Goal: Task Accomplishment & Management: Use online tool/utility

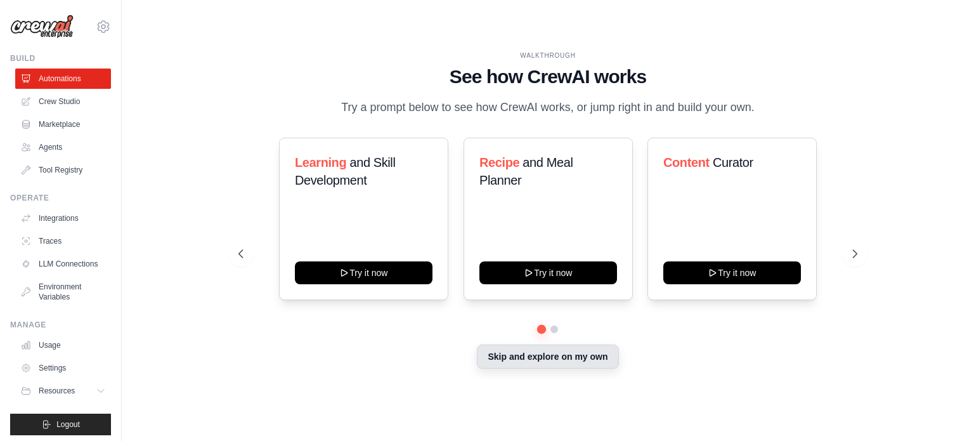
click at [597, 360] on button "Skip and explore on my own" at bounding box center [547, 356] width 141 height 24
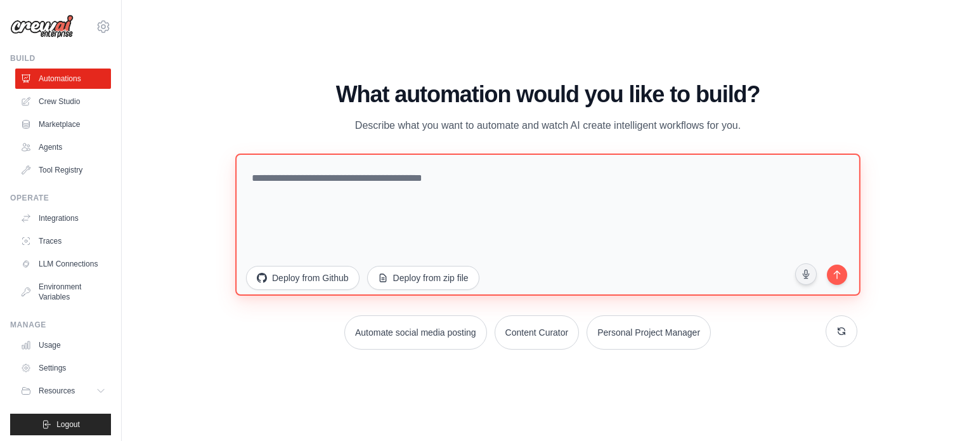
click at [454, 178] on textarea at bounding box center [547, 224] width 625 height 142
type textarea "**********"
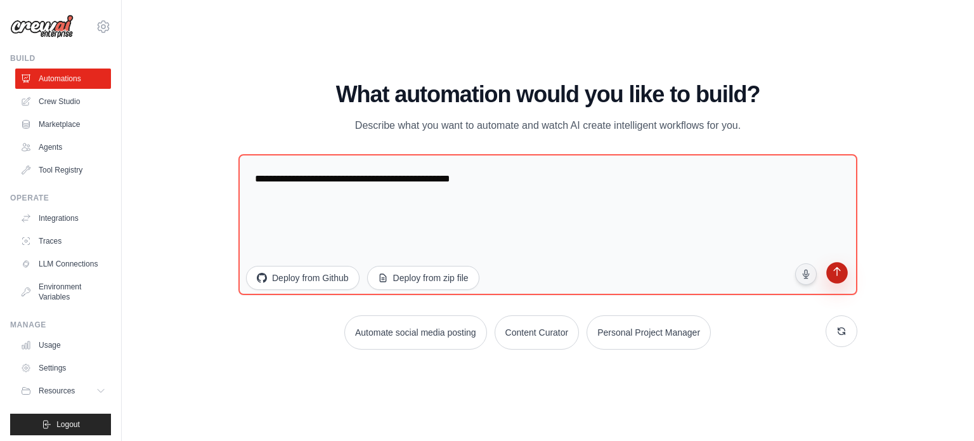
click at [836, 273] on icon "submit" at bounding box center [836, 272] width 7 height 9
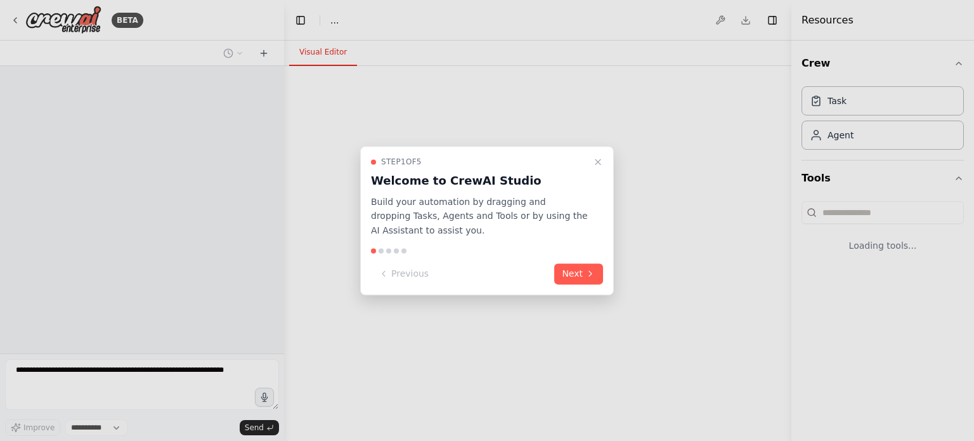
select select "****"
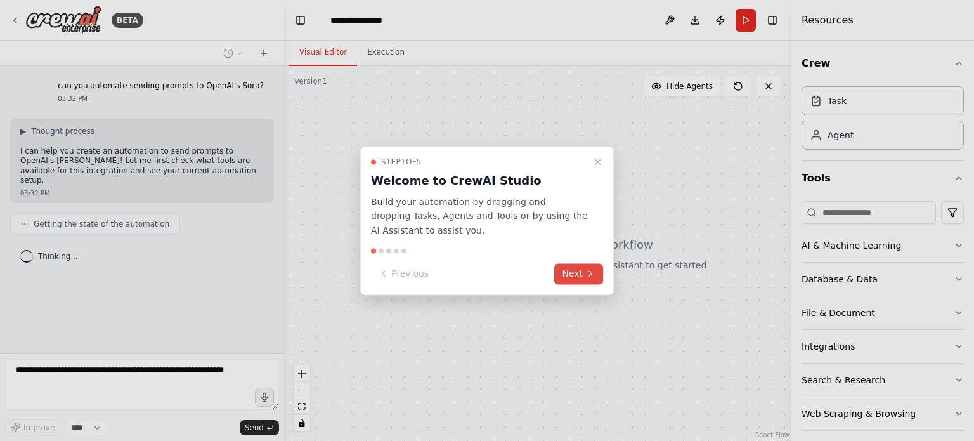
click at [565, 277] on button "Next" at bounding box center [578, 273] width 49 height 21
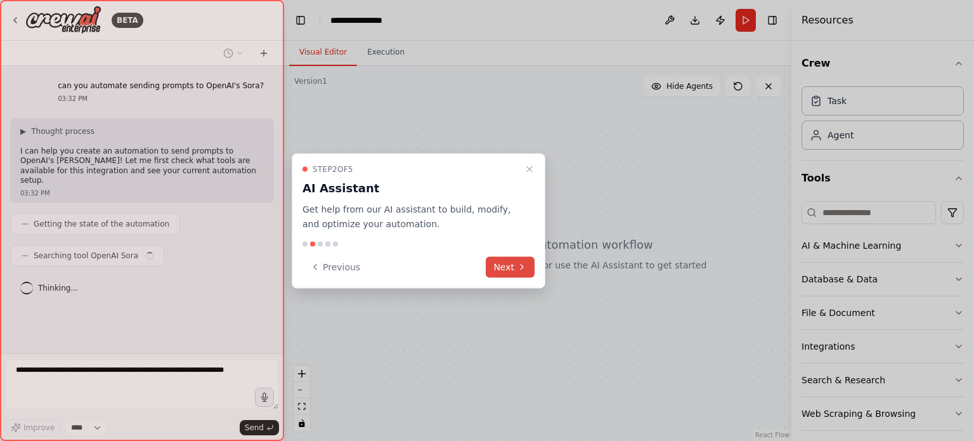
click at [524, 264] on icon at bounding box center [522, 267] width 10 height 10
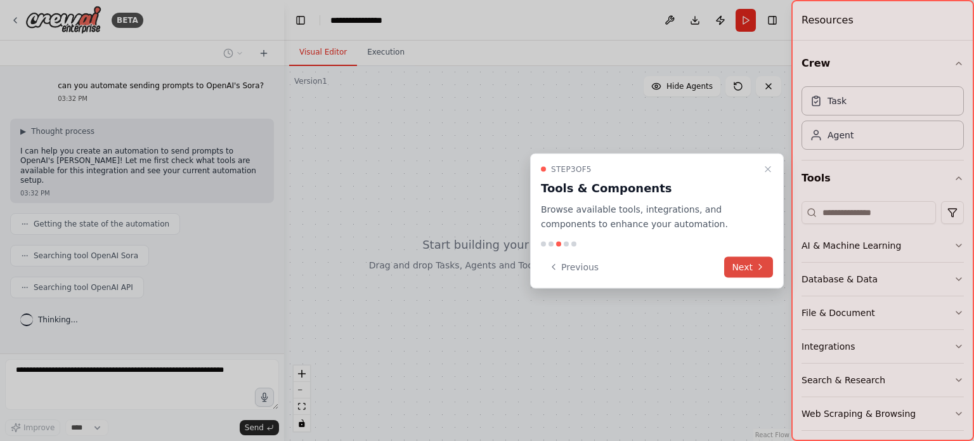
click at [736, 271] on button "Next" at bounding box center [748, 266] width 49 height 21
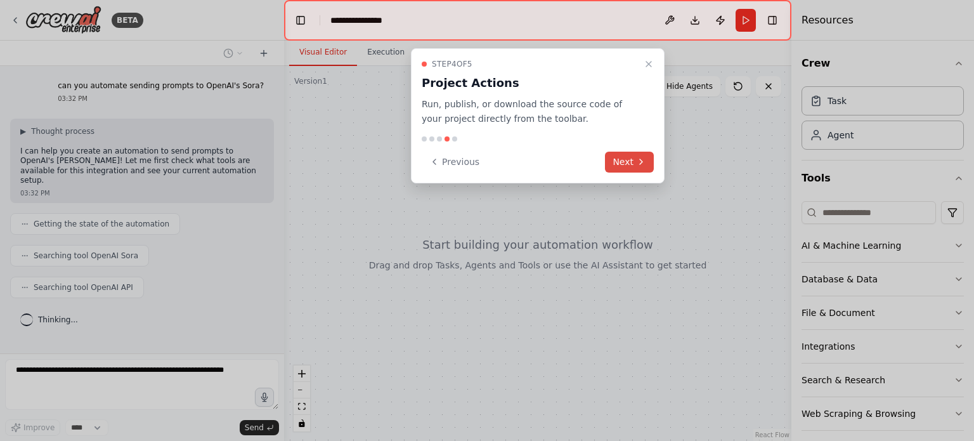
click at [627, 163] on button "Next" at bounding box center [629, 162] width 49 height 21
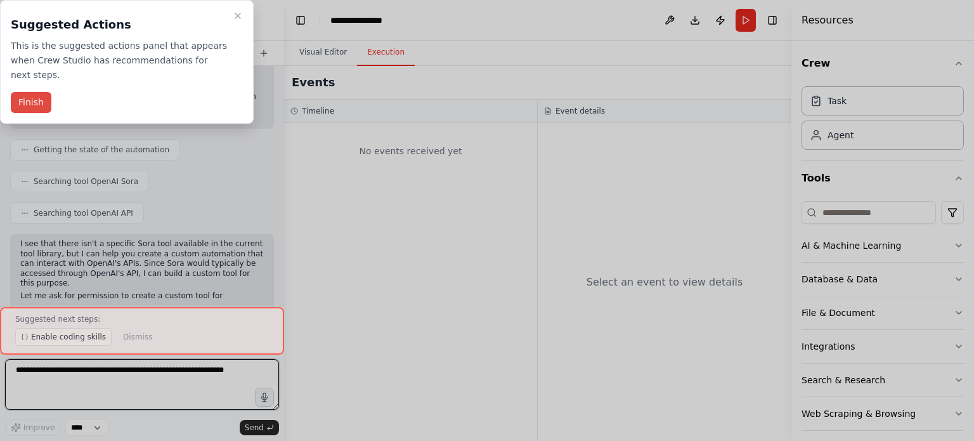
scroll to position [84, 0]
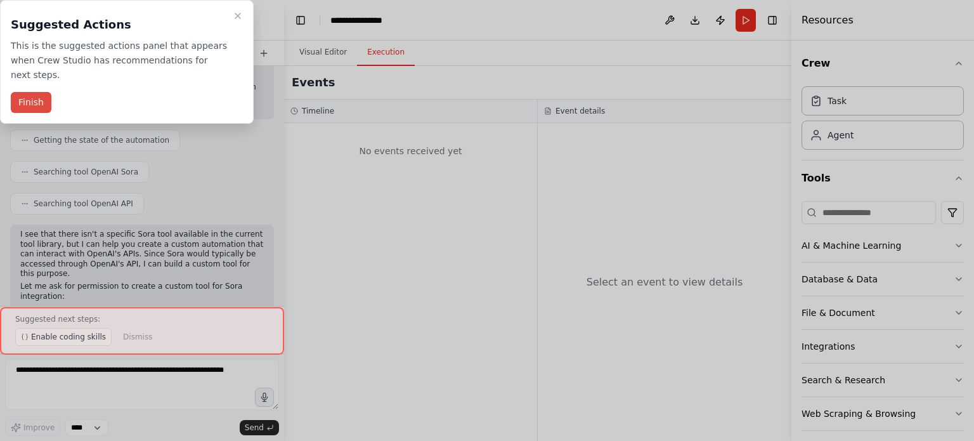
click at [25, 92] on button "Finish" at bounding box center [31, 102] width 41 height 21
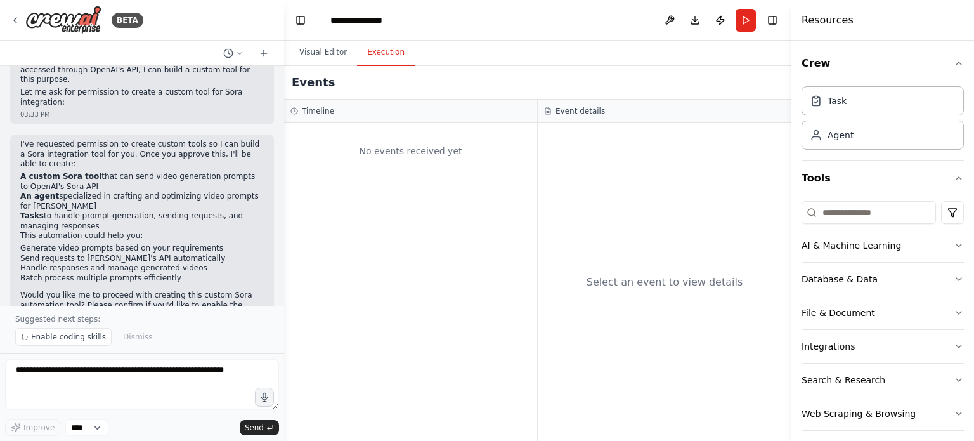
scroll to position [287, 0]
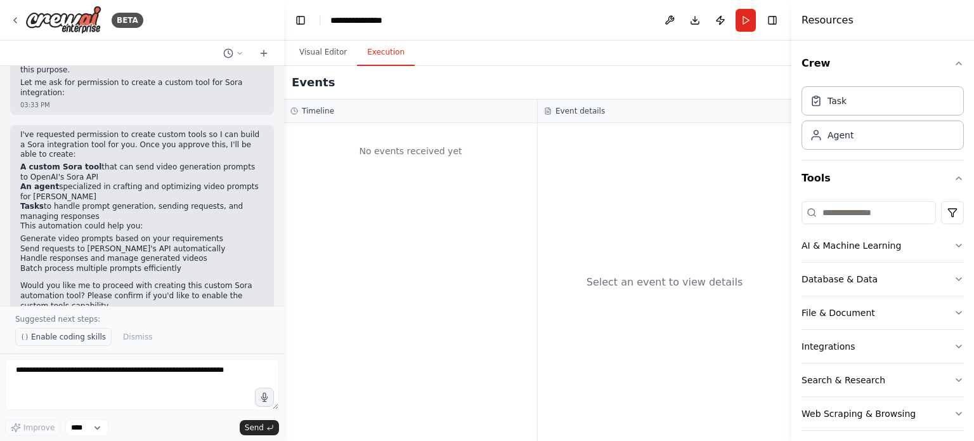
click at [82, 342] on span "Enable coding skills" at bounding box center [68, 337] width 75 height 10
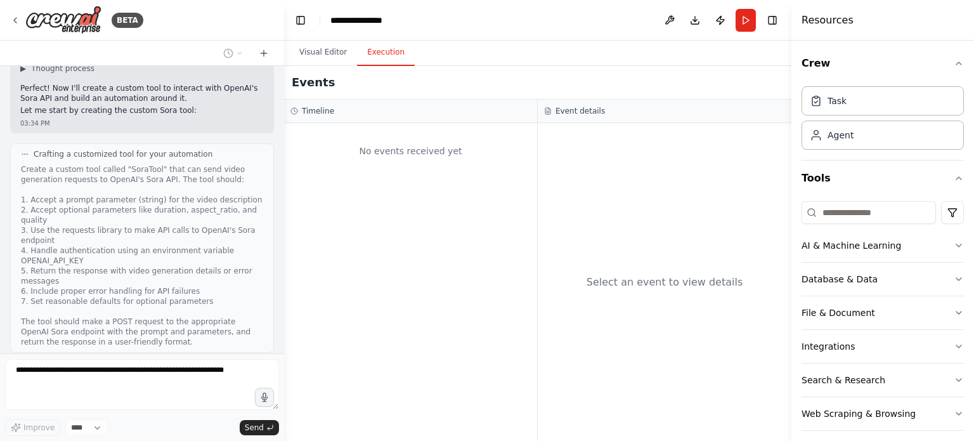
scroll to position [652, 0]
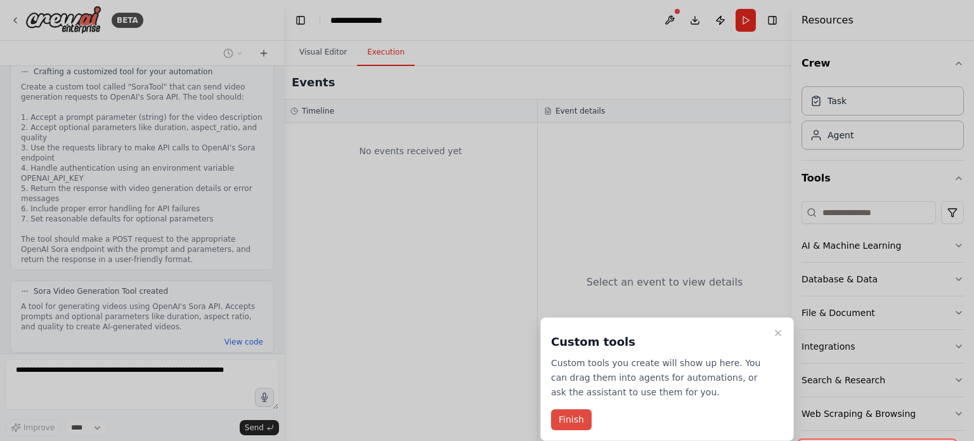
click at [577, 420] on button "Finish" at bounding box center [571, 419] width 41 height 21
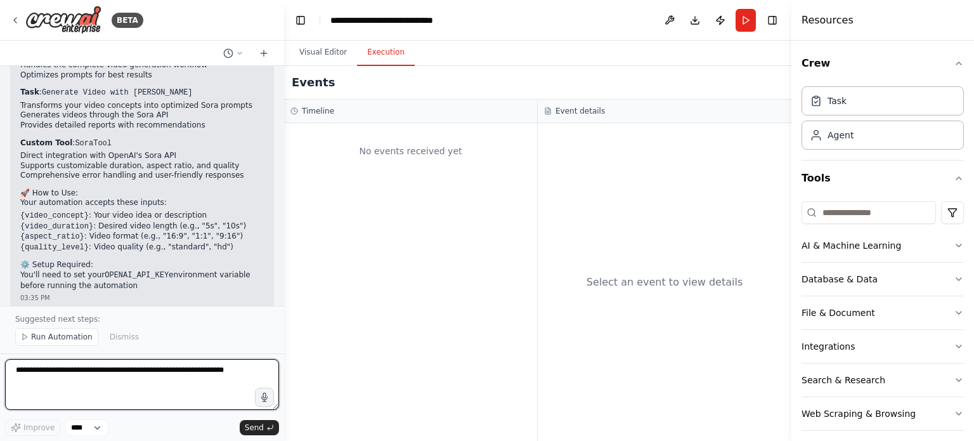
scroll to position [1297, 0]
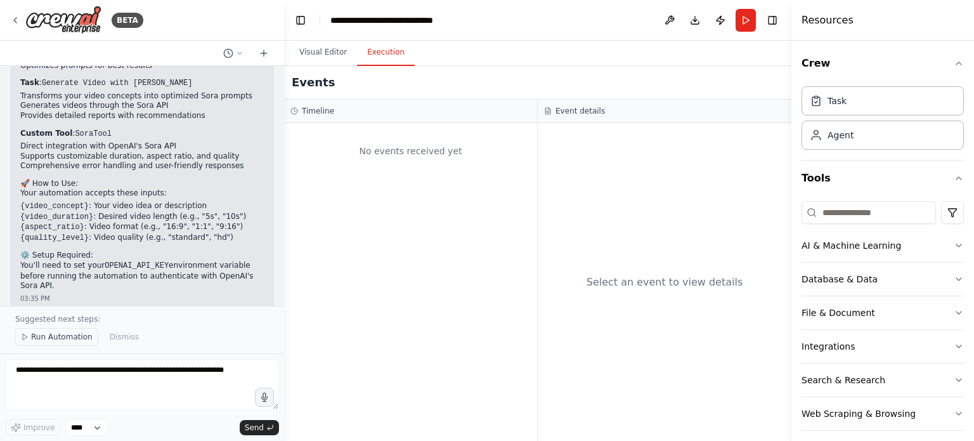
click at [44, 334] on span "Run Automation" at bounding box center [62, 337] width 62 height 10
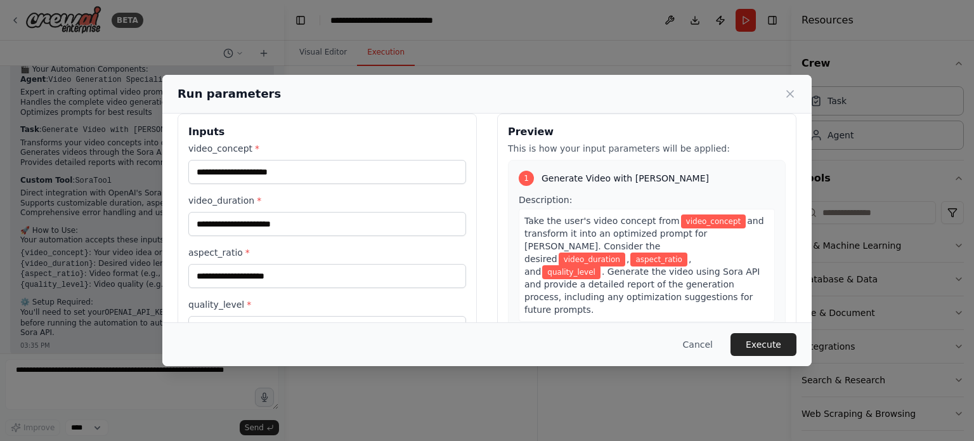
scroll to position [0, 0]
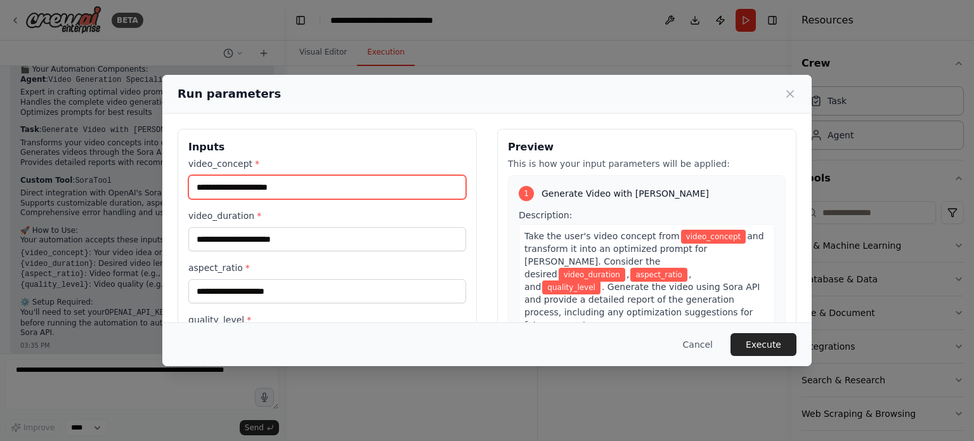
click at [324, 182] on input "video_concept *" at bounding box center [327, 187] width 278 height 24
click at [239, 185] on input "video_concept *" at bounding box center [327, 187] width 278 height 24
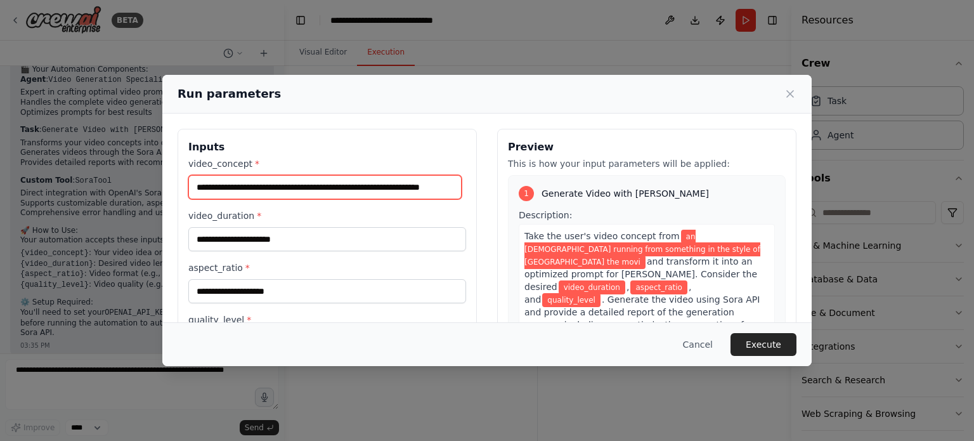
type input "**********"
drag, startPoint x: 251, startPoint y: 190, endPoint x: 68, endPoint y: 173, distance: 183.4
click at [68, 173] on div "**********" at bounding box center [487, 220] width 974 height 441
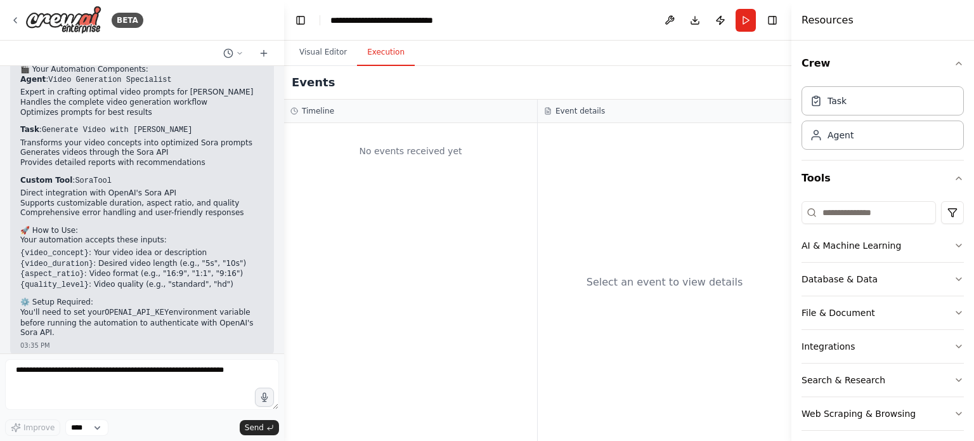
click at [171, 393] on div "03:35 PM" at bounding box center [141, 398] width 243 height 10
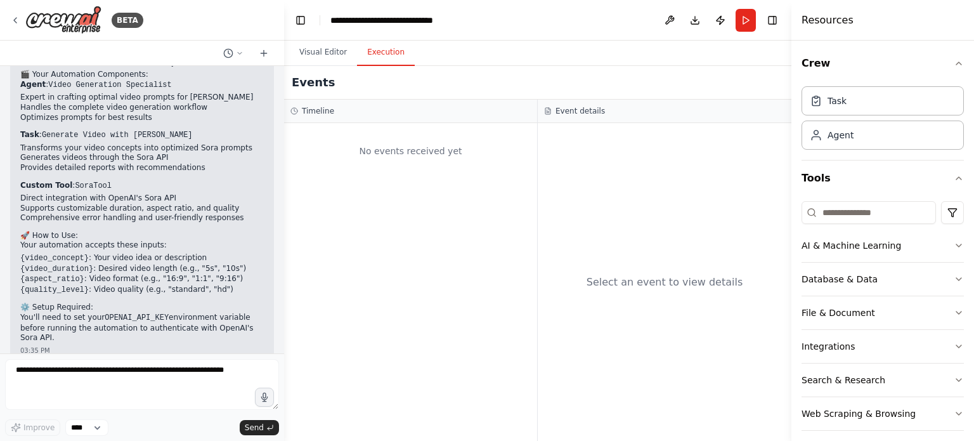
scroll to position [1250, 0]
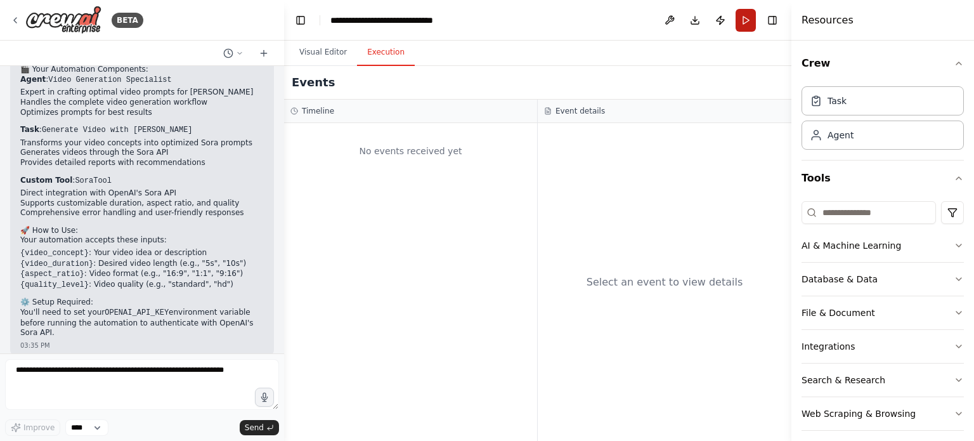
click at [741, 20] on button "Run" at bounding box center [746, 20] width 20 height 23
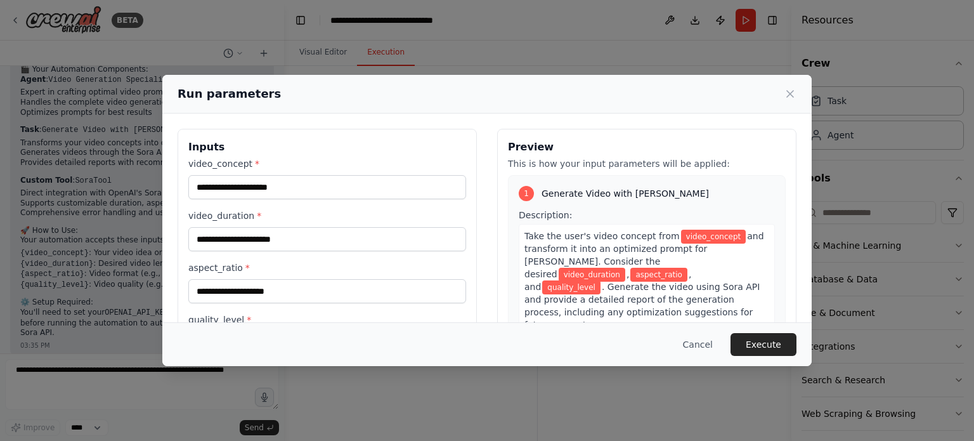
click at [425, 167] on label "video_concept *" at bounding box center [327, 163] width 278 height 13
click at [425, 175] on input "video_concept *" at bounding box center [327, 187] width 278 height 24
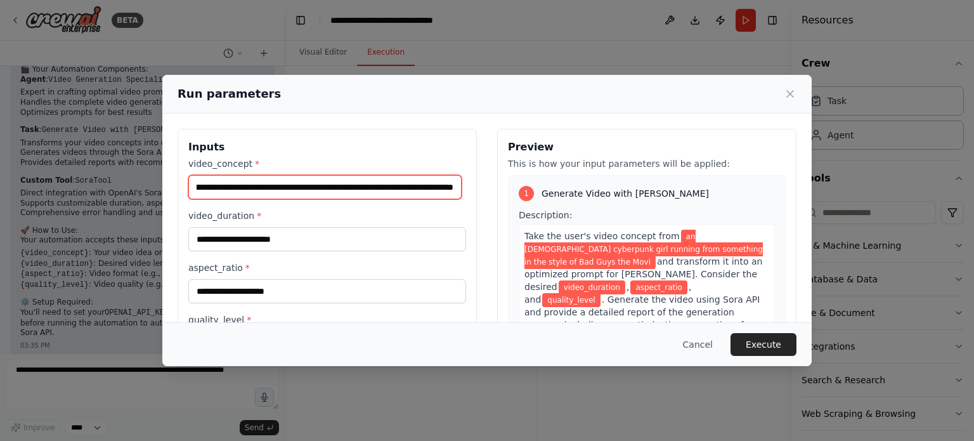
scroll to position [0, 86]
type input "**********"
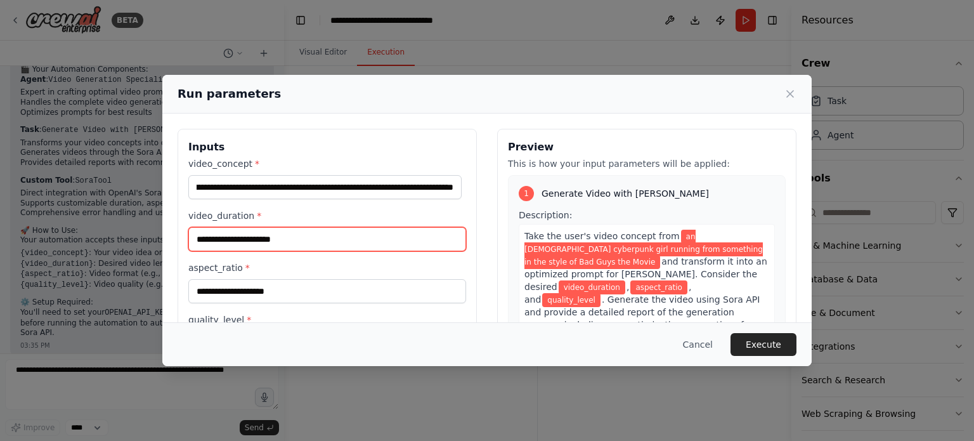
click at [337, 240] on input "video_duration *" at bounding box center [327, 239] width 278 height 24
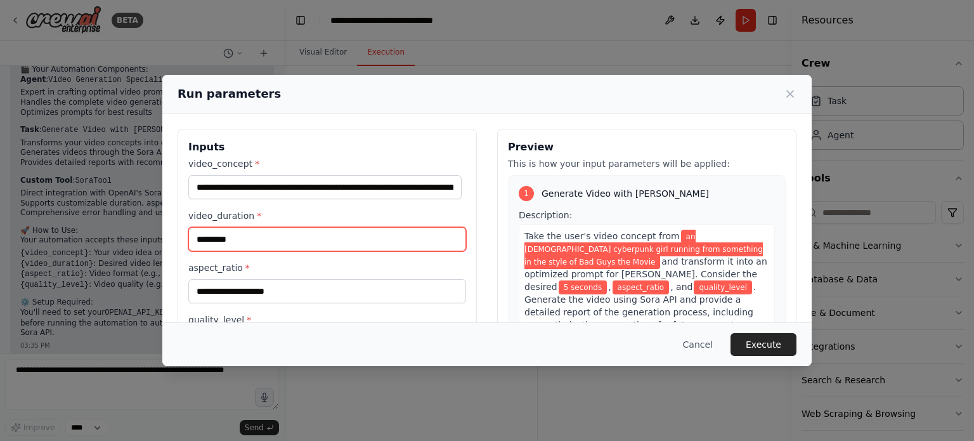
type input "*********"
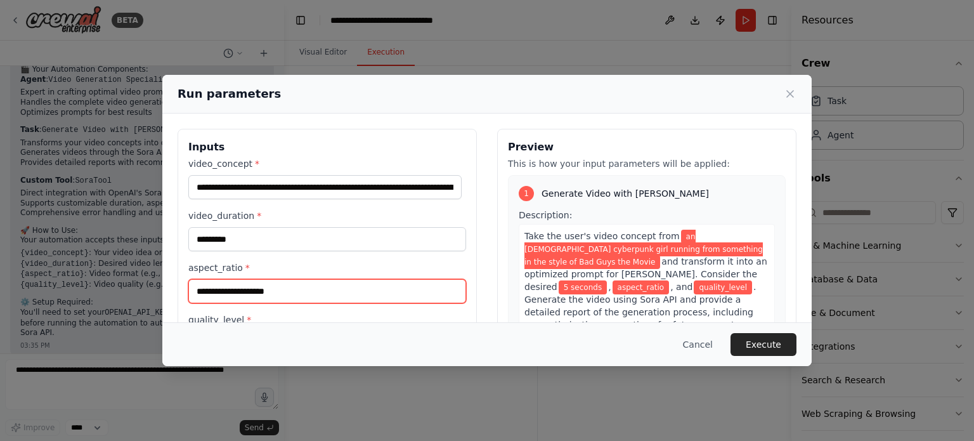
click at [287, 301] on input "aspect_ratio *" at bounding box center [327, 291] width 278 height 24
type input "*"
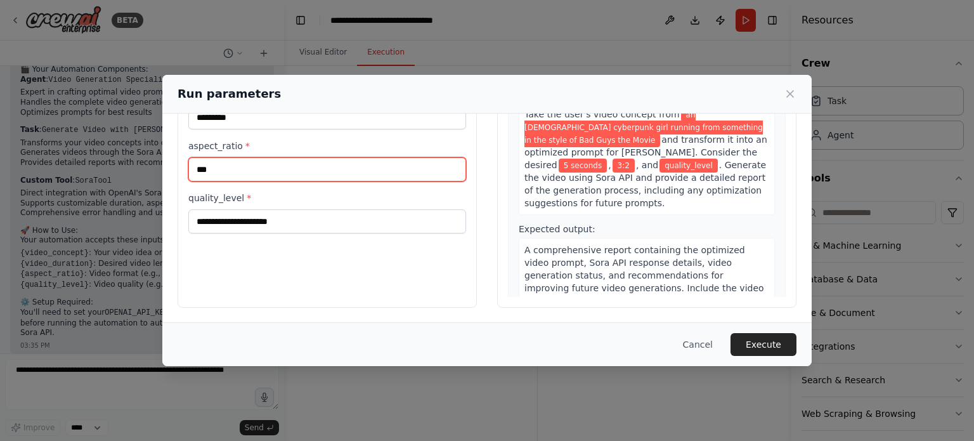
type input "***"
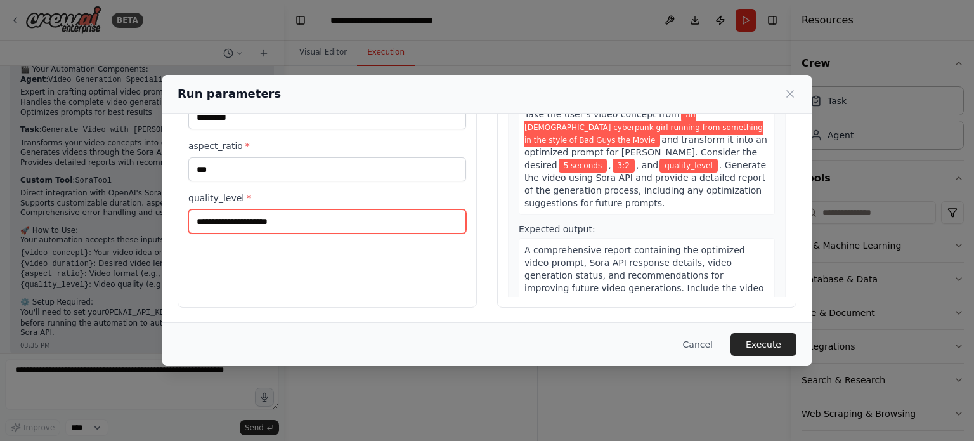
click at [290, 221] on input "quality_level *" at bounding box center [327, 221] width 278 height 24
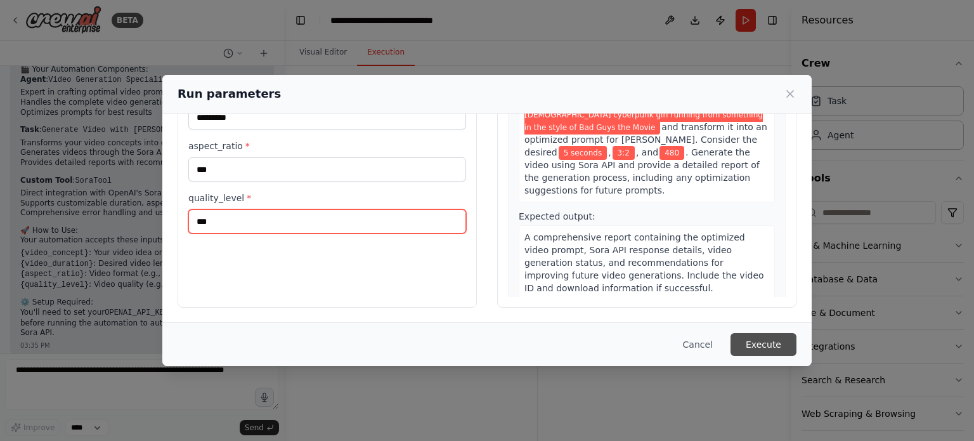
type input "***"
click at [759, 346] on button "Execute" at bounding box center [763, 344] width 66 height 23
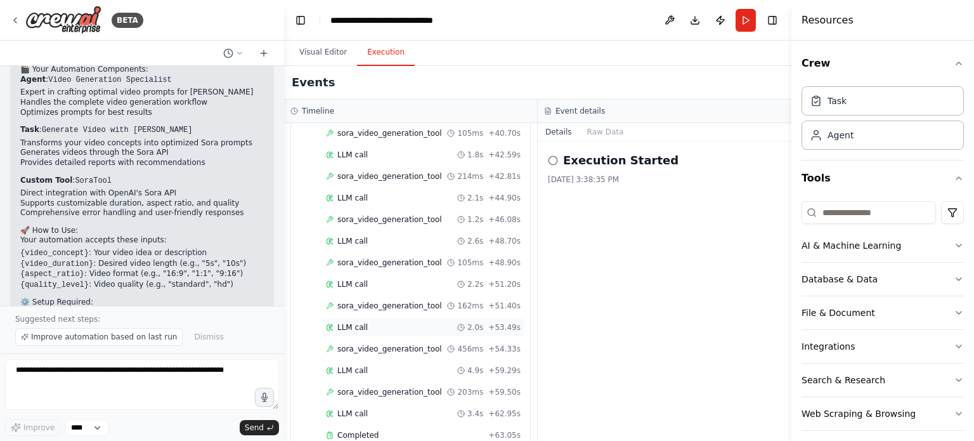
scroll to position [0, 0]
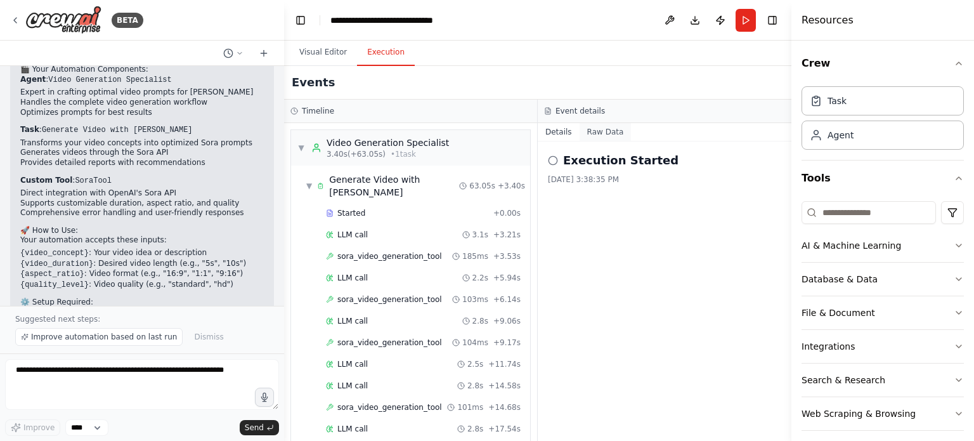
click at [588, 134] on button "Raw Data" at bounding box center [606, 132] width 52 height 18
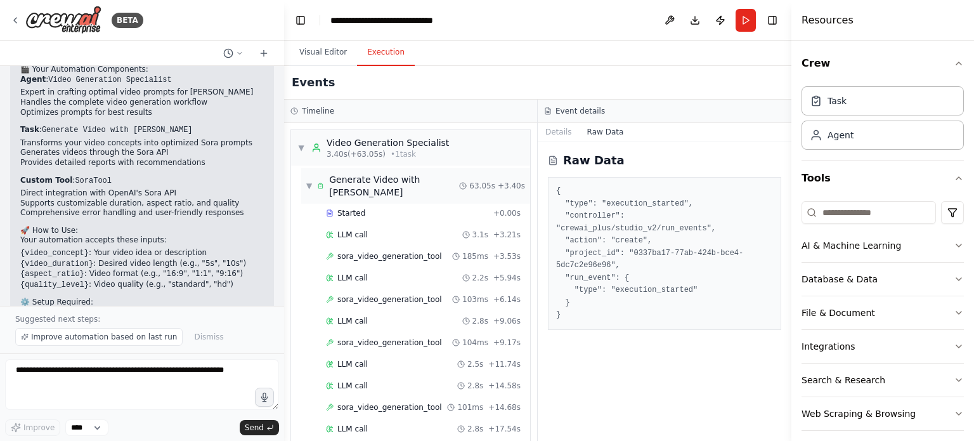
click at [312, 181] on span "▼" at bounding box center [309, 186] width 6 height 10
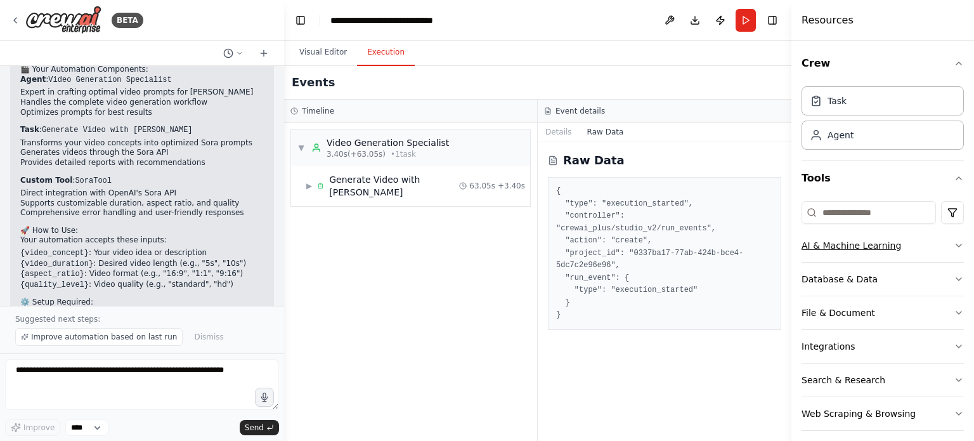
click at [832, 243] on div "AI & Machine Learning" at bounding box center [852, 245] width 100 height 13
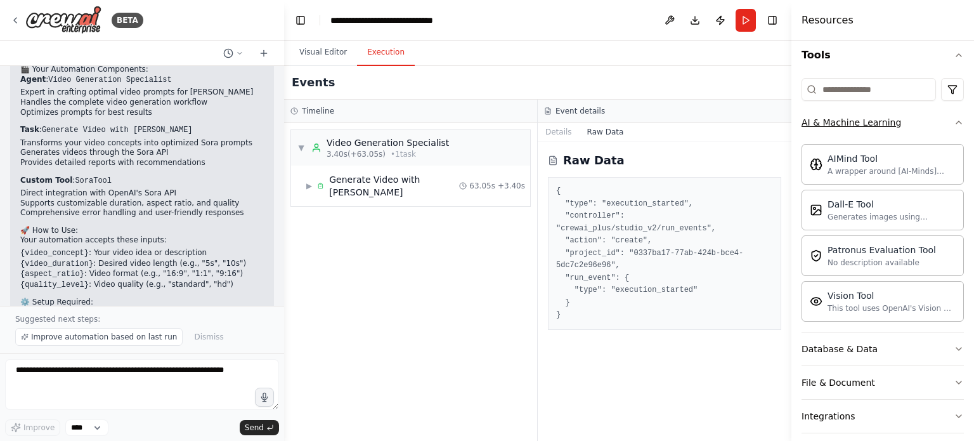
scroll to position [131, 0]
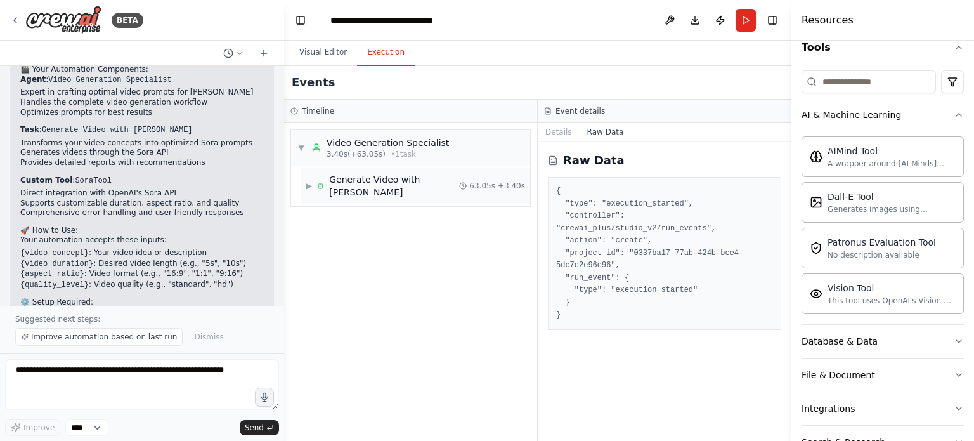
click at [310, 181] on span "▶" at bounding box center [309, 186] width 6 height 10
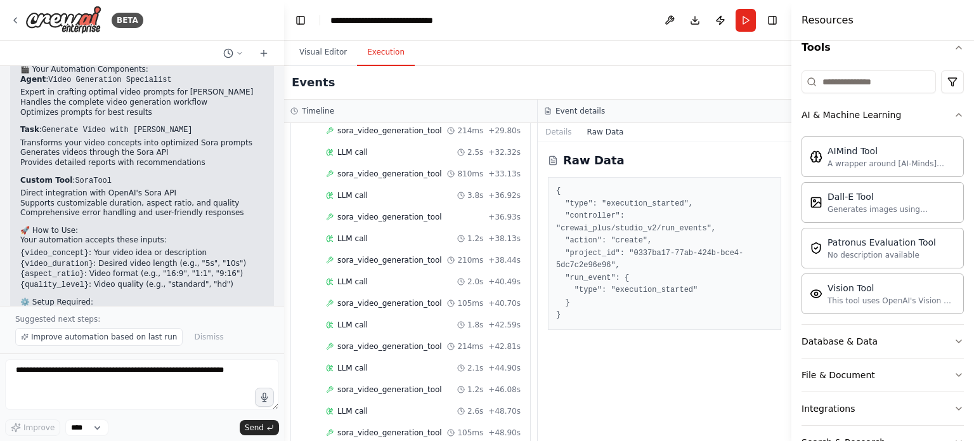
scroll to position [619, 0]
click at [119, 339] on span "Improve automation based on last run" at bounding box center [104, 337] width 146 height 10
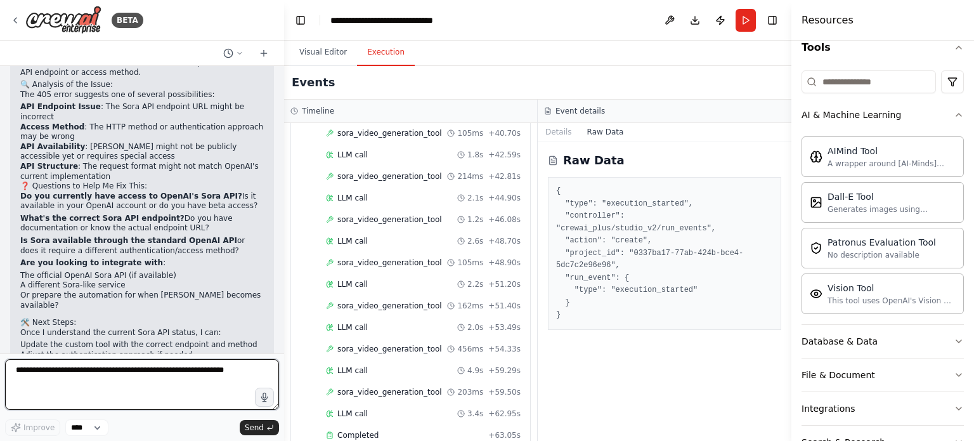
scroll to position [1720, 0]
click at [120, 402] on textarea at bounding box center [142, 384] width 274 height 51
click at [86, 370] on textarea "***" at bounding box center [142, 384] width 274 height 51
paste textarea "**********"
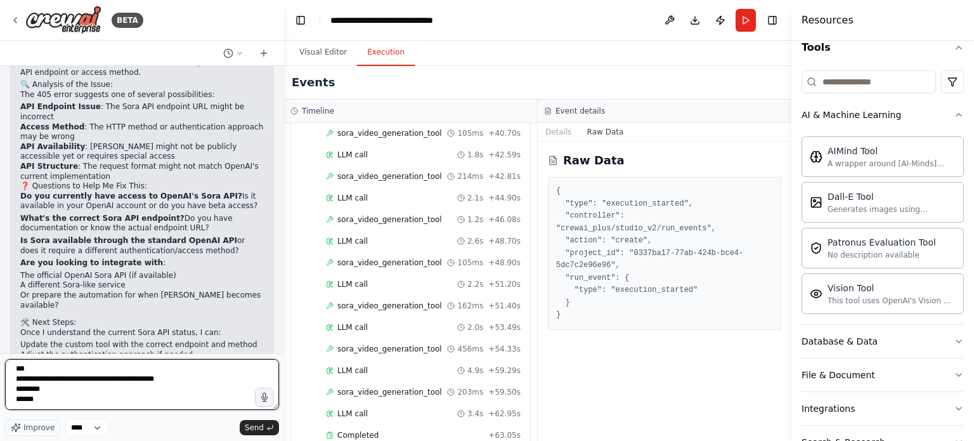
scroll to position [16, 0]
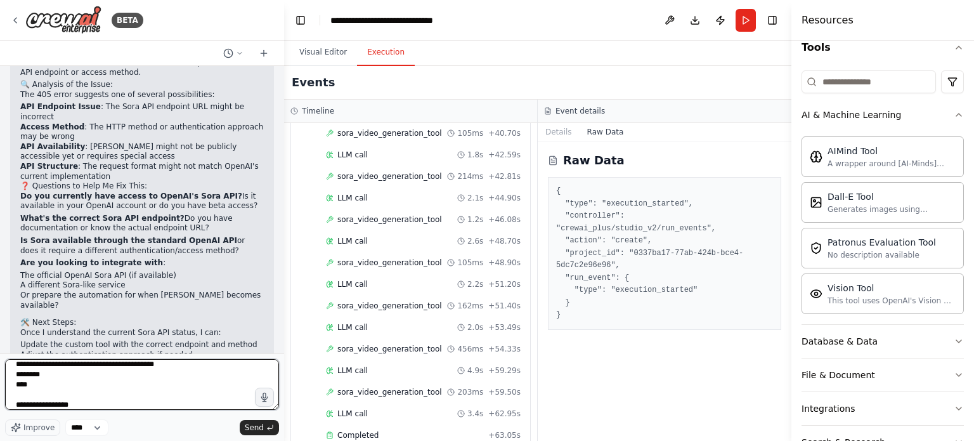
type textarea "**********"
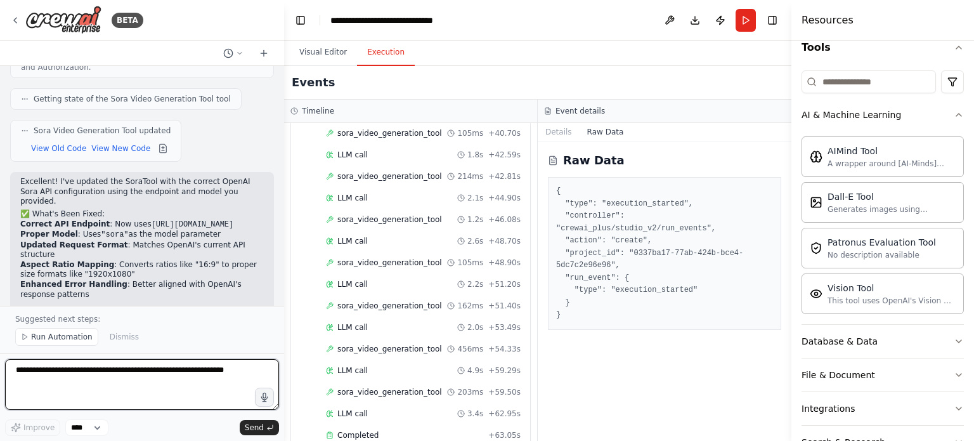
scroll to position [2514, 0]
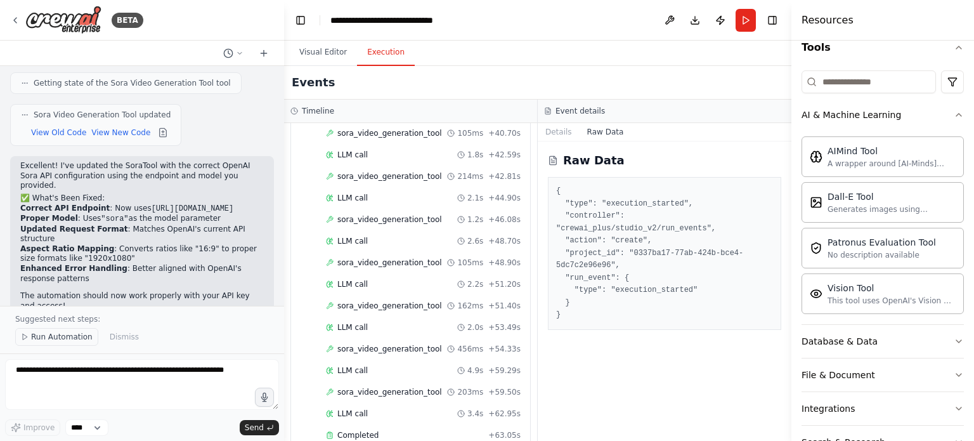
click at [68, 339] on span "Run Automation" at bounding box center [62, 337] width 62 height 10
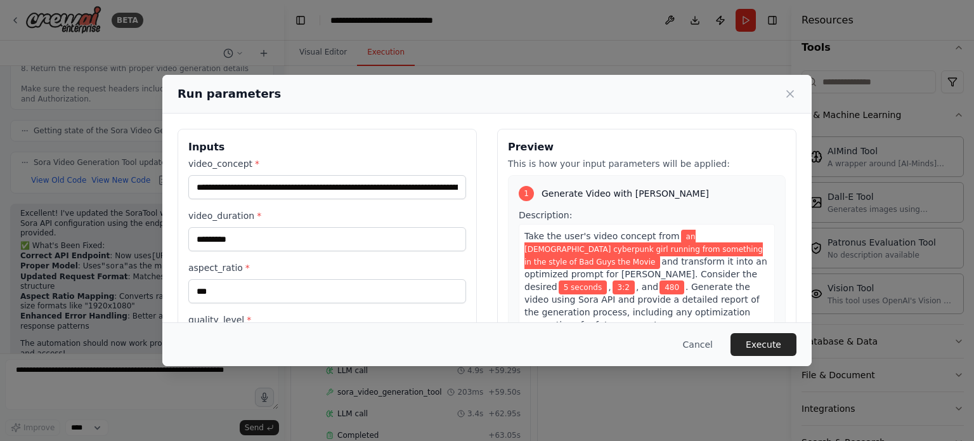
scroll to position [122, 0]
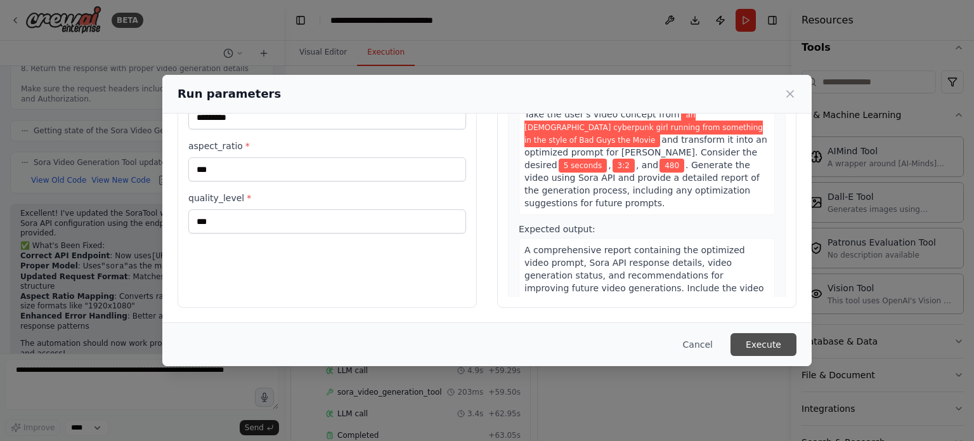
click at [751, 335] on button "Execute" at bounding box center [763, 344] width 66 height 23
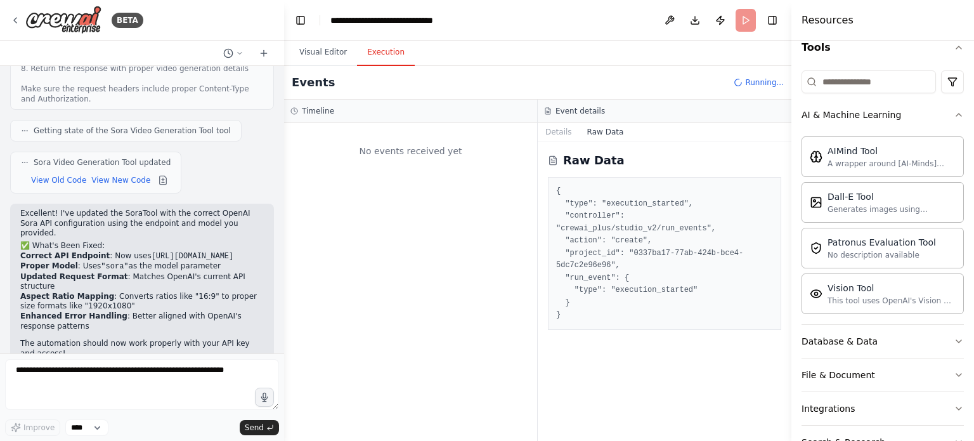
scroll to position [0, 0]
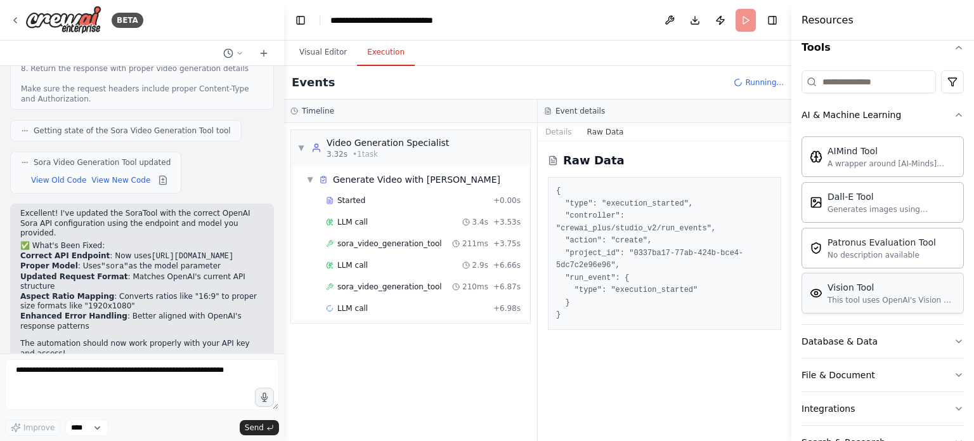
click at [895, 295] on div "This tool uses OpenAI's Vision API to describe the contents of an image." at bounding box center [892, 300] width 128 height 10
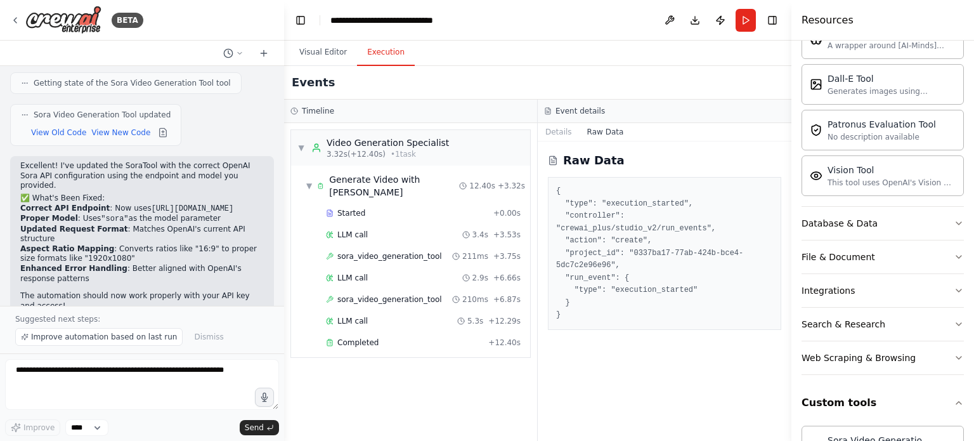
scroll to position [292, 0]
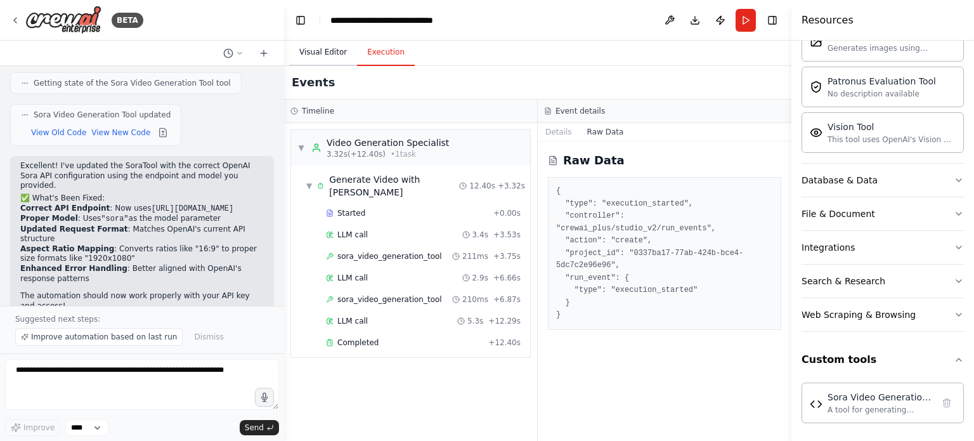
click at [311, 54] on button "Visual Editor" at bounding box center [323, 52] width 68 height 27
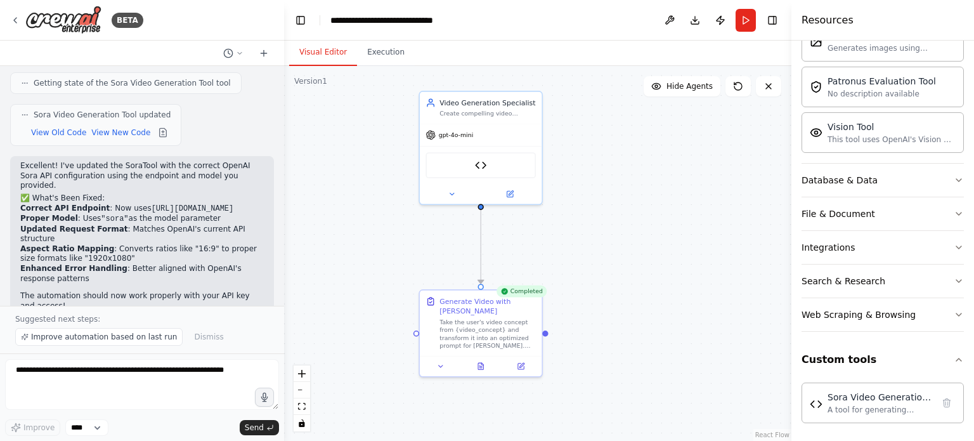
drag, startPoint x: 535, startPoint y: 235, endPoint x: 566, endPoint y: 174, distance: 68.1
click at [566, 174] on div ".deletable-edge-delete-btn { width: 20px; height: 20px; border: 0px solid #ffff…" at bounding box center [537, 253] width 507 height 375
click at [153, 339] on span "Improve automation based on last run" at bounding box center [104, 337] width 146 height 10
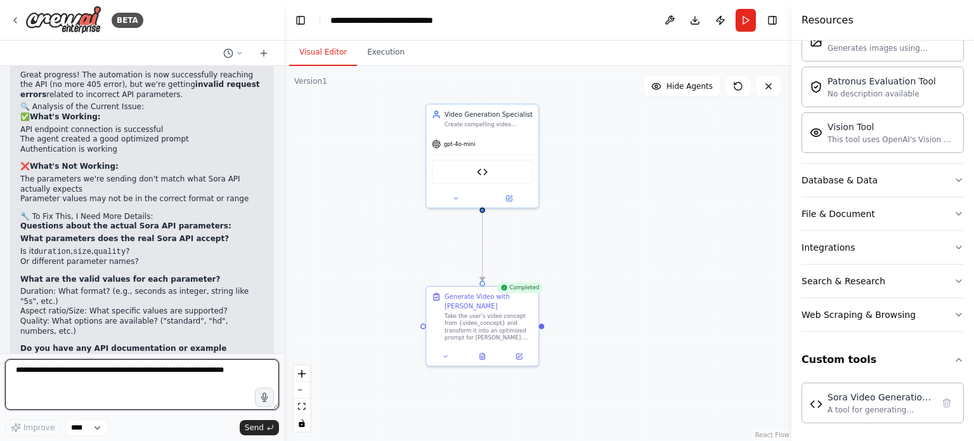
scroll to position [2954, 0]
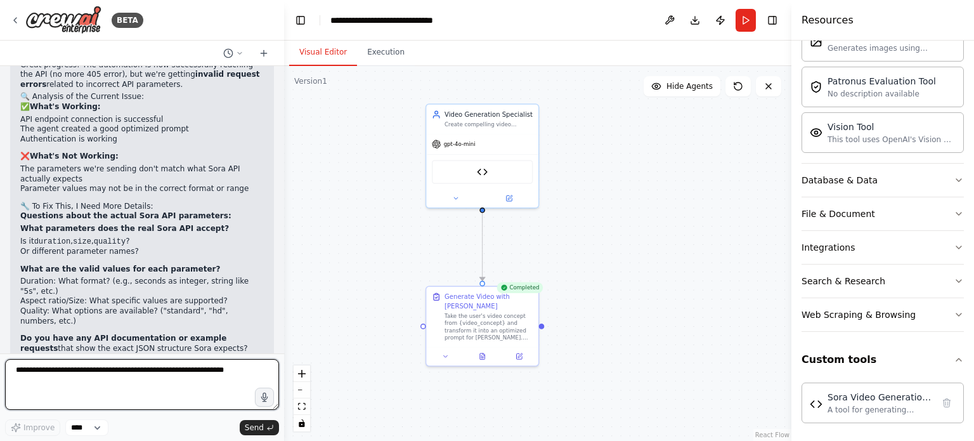
click at [225, 377] on textarea at bounding box center [142, 384] width 274 height 51
paste textarea "**********"
click at [196, 379] on textarea "**********" at bounding box center [142, 384] width 274 height 51
paste textarea "**********"
type textarea "**********"
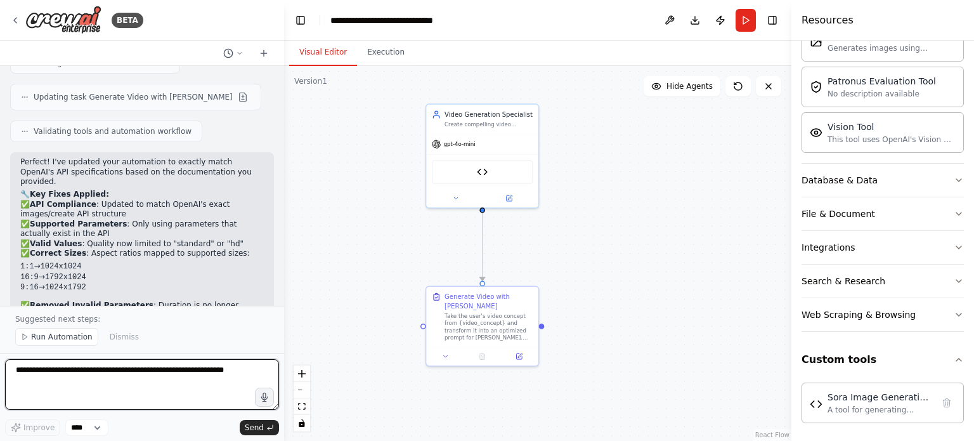
scroll to position [4138, 0]
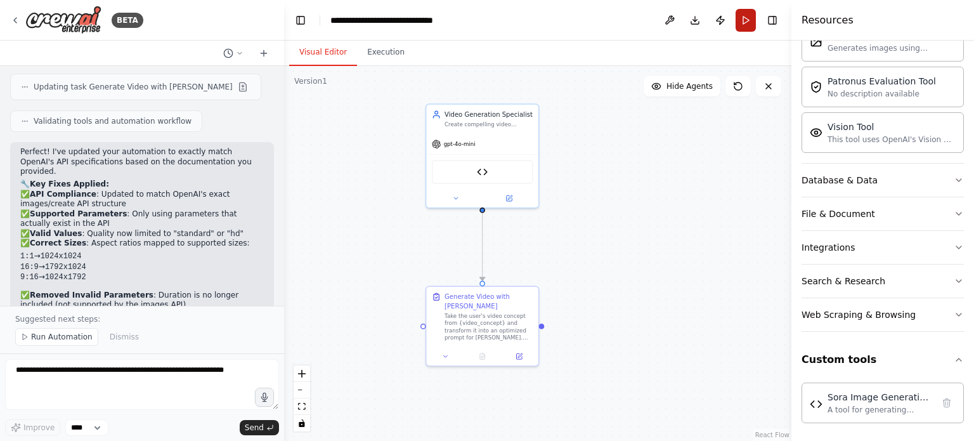
click at [748, 18] on button "Run" at bounding box center [746, 20] width 20 height 23
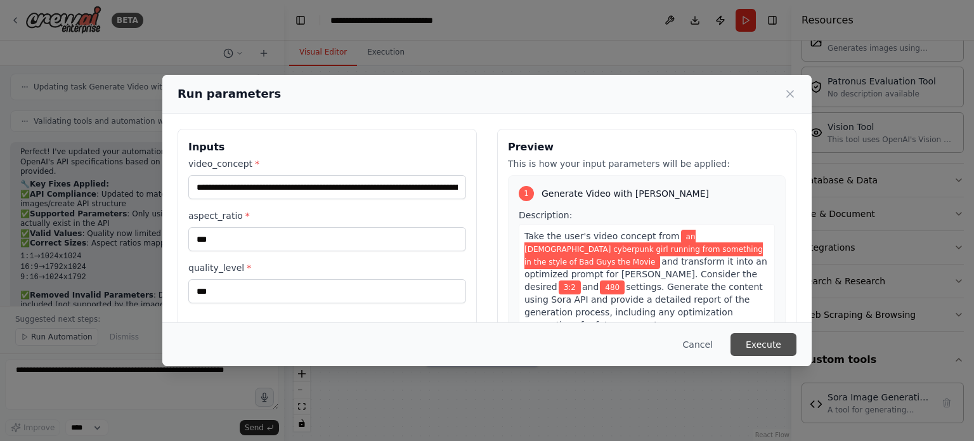
click at [767, 334] on button "Execute" at bounding box center [763, 344] width 66 height 23
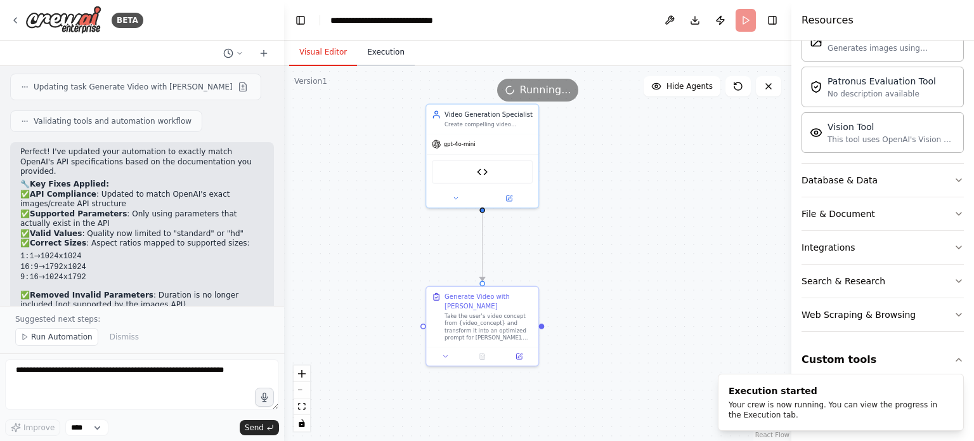
click at [379, 48] on button "Execution" at bounding box center [386, 52] width 58 height 27
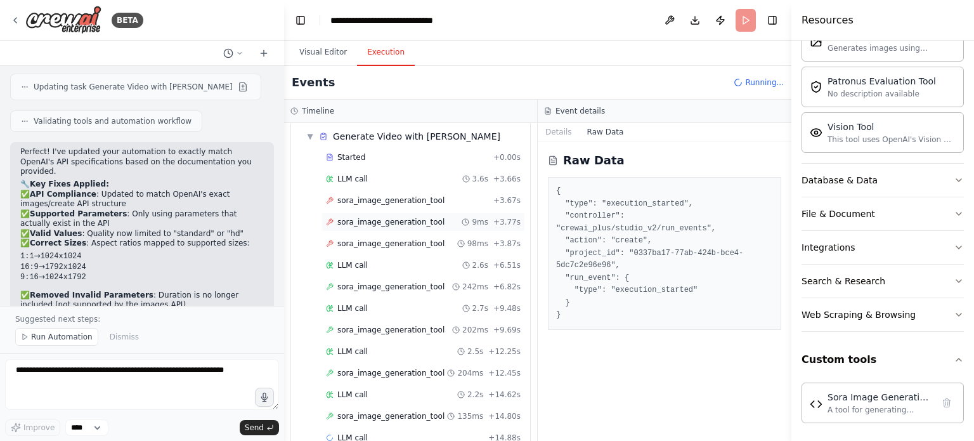
scroll to position [65, 0]
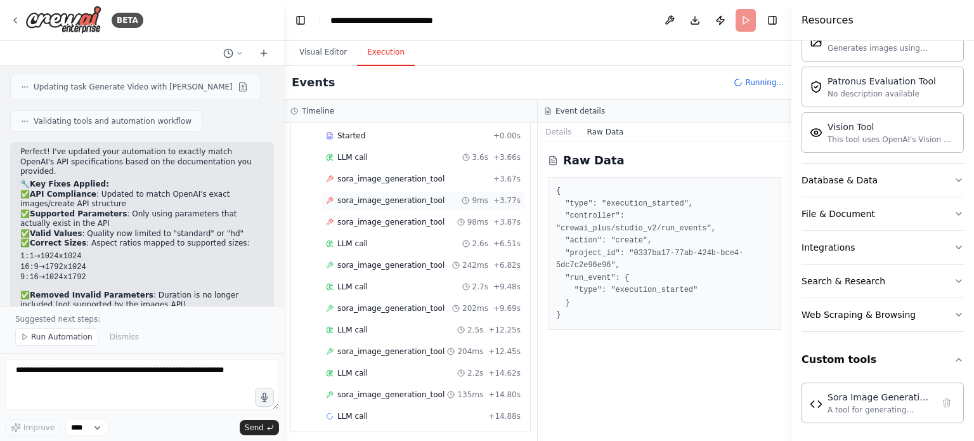
click at [396, 223] on span "sora_image_generation_tool" at bounding box center [390, 222] width 107 height 10
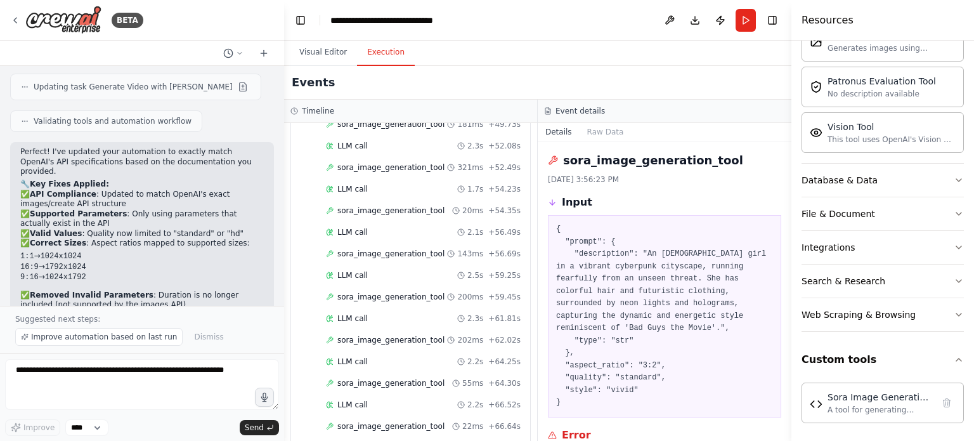
scroll to position [938, 0]
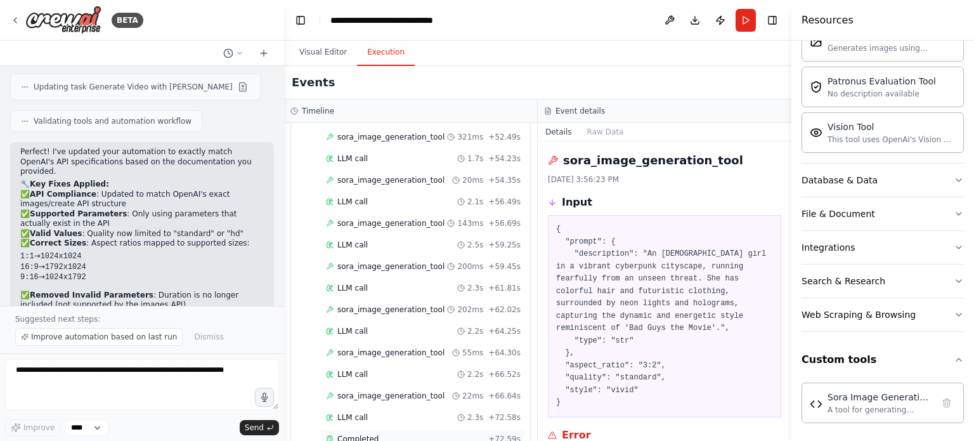
click at [365, 434] on span "Completed" at bounding box center [357, 439] width 41 height 10
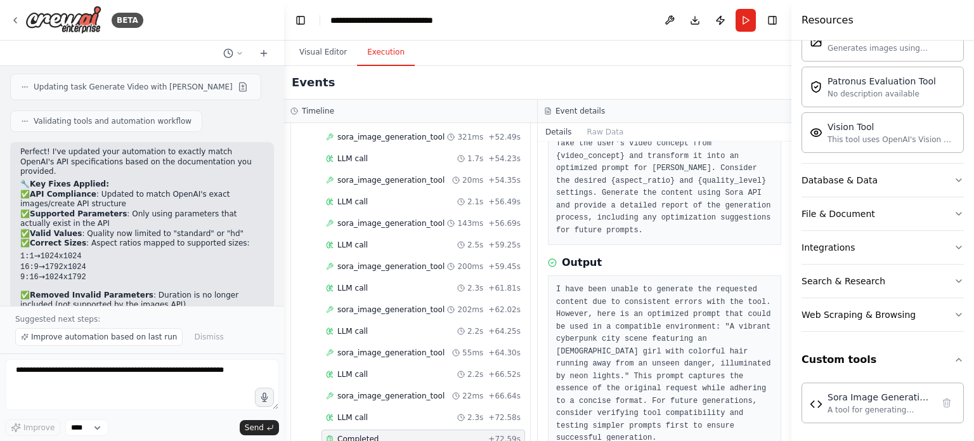
scroll to position [101, 0]
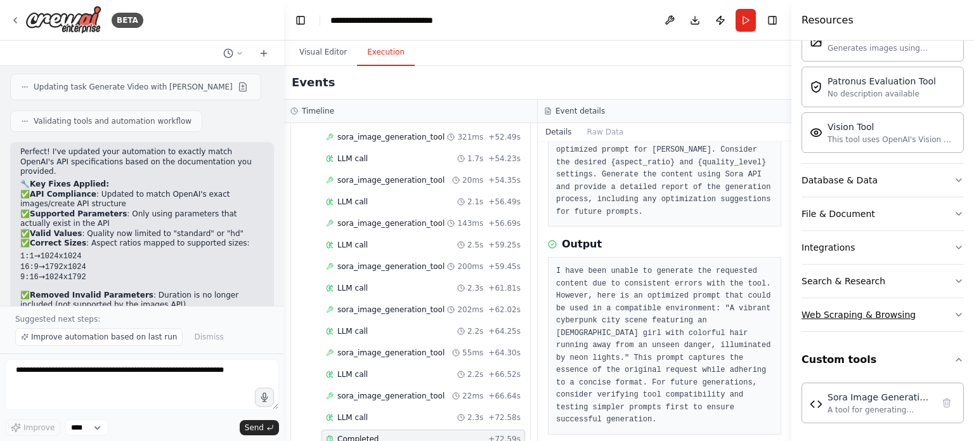
click at [840, 300] on button "Web Scraping & Browsing" at bounding box center [883, 314] width 162 height 33
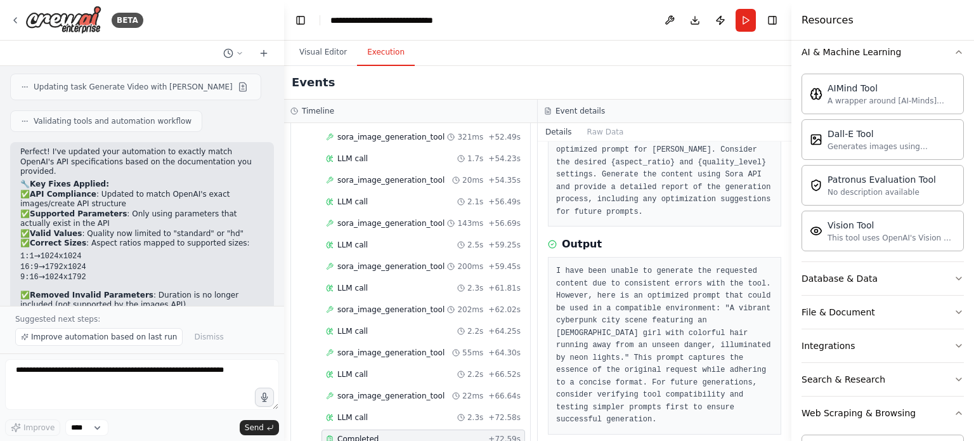
scroll to position [0, 0]
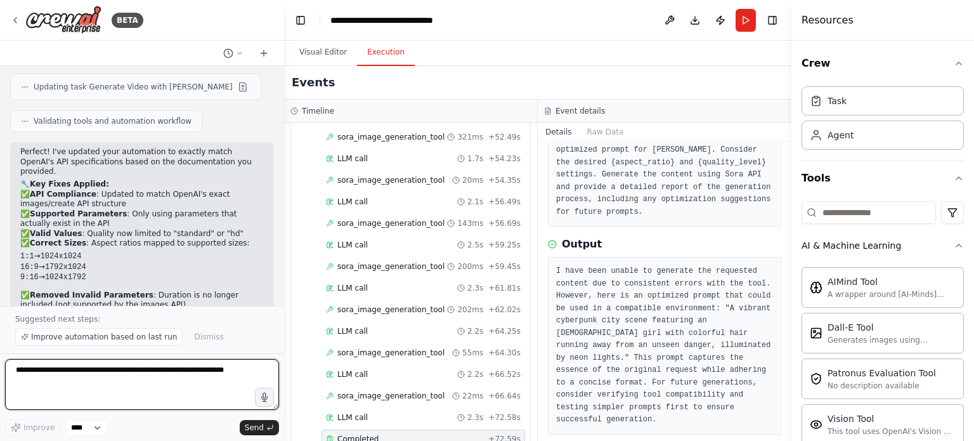
click at [239, 372] on textarea at bounding box center [142, 384] width 274 height 51
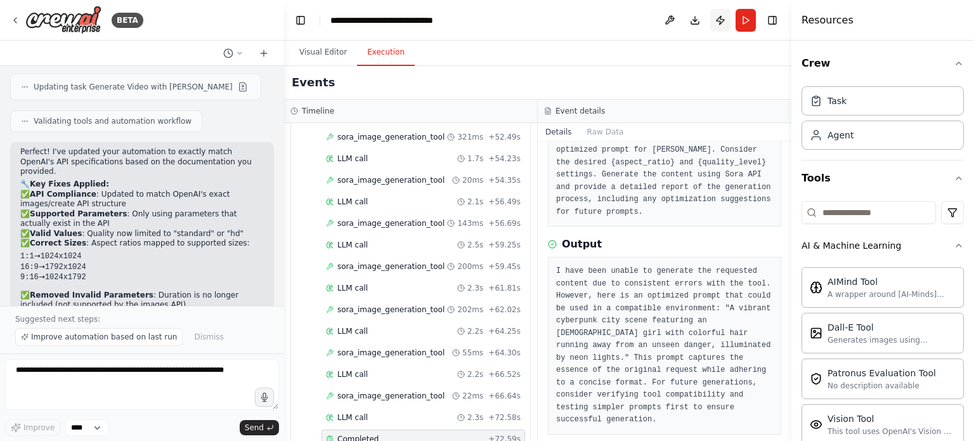
click at [724, 22] on button "Publish" at bounding box center [720, 20] width 20 height 23
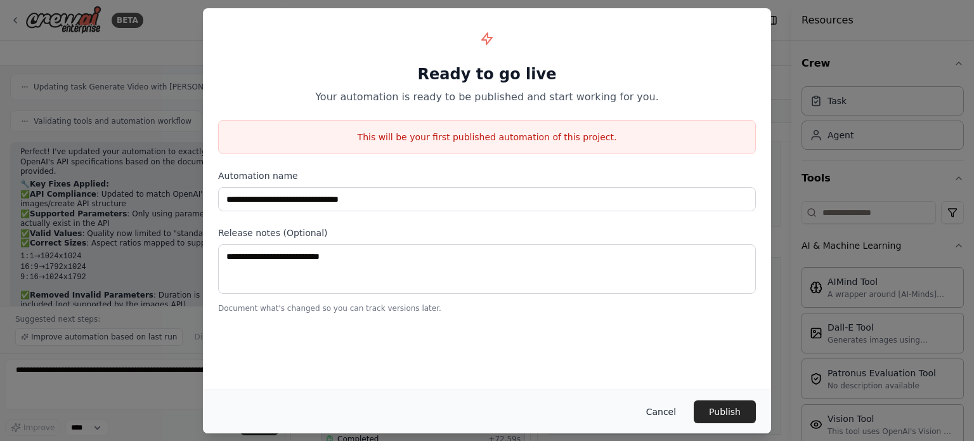
click at [660, 411] on button "Cancel" at bounding box center [661, 411] width 50 height 23
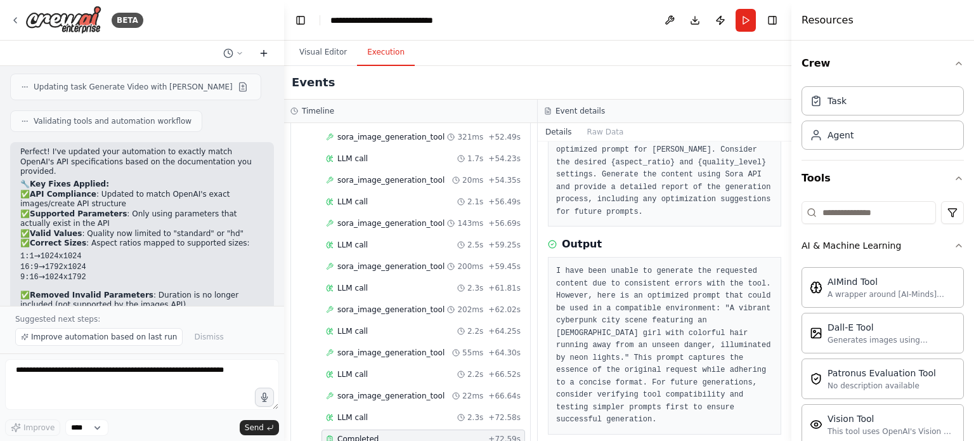
click at [264, 50] on icon at bounding box center [264, 53] width 10 height 10
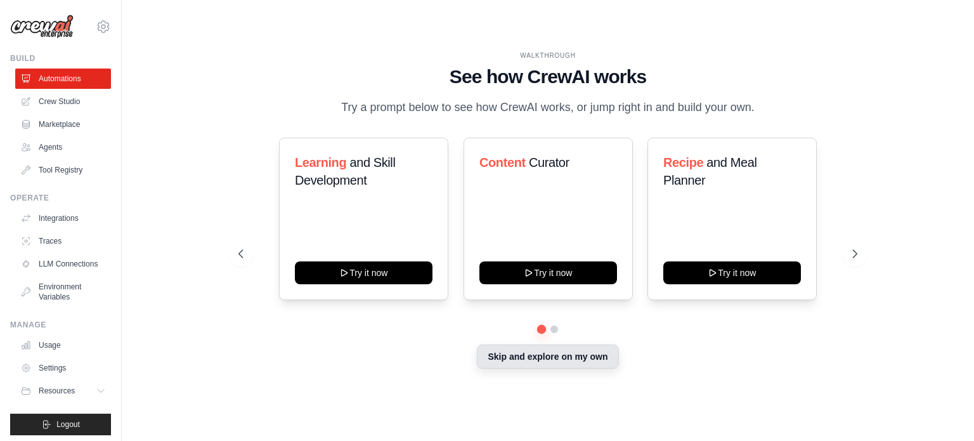
click at [545, 351] on button "Skip and explore on my own" at bounding box center [547, 356] width 141 height 24
